Goal: Task Accomplishment & Management: Complete application form

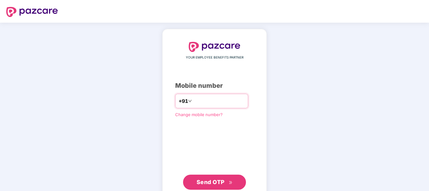
click at [198, 100] on input "number" at bounding box center [219, 101] width 52 height 10
type input "**********"
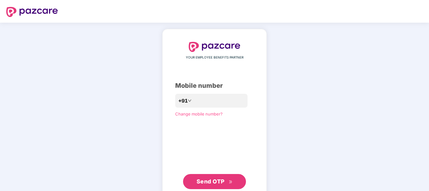
click at [211, 180] on span "Send OTP" at bounding box center [211, 181] width 28 height 7
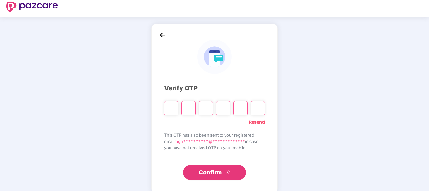
scroll to position [14, 0]
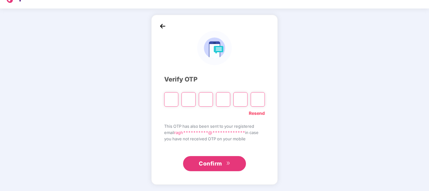
click at [175, 101] on input "Please enter verification code. Digit 1" at bounding box center [171, 99] width 14 height 14
type input "*"
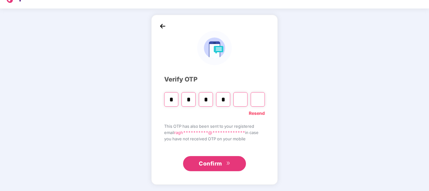
type input "*"
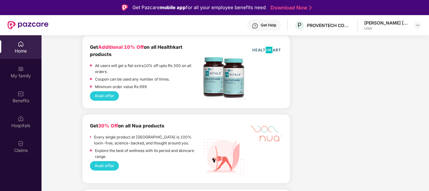
scroll to position [1331, 0]
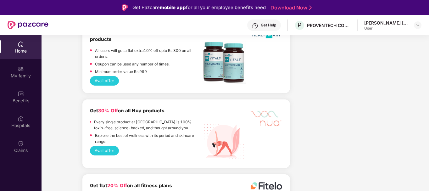
click at [42, 26] on img at bounding box center [28, 25] width 41 height 8
